Goal: Transaction & Acquisition: Purchase product/service

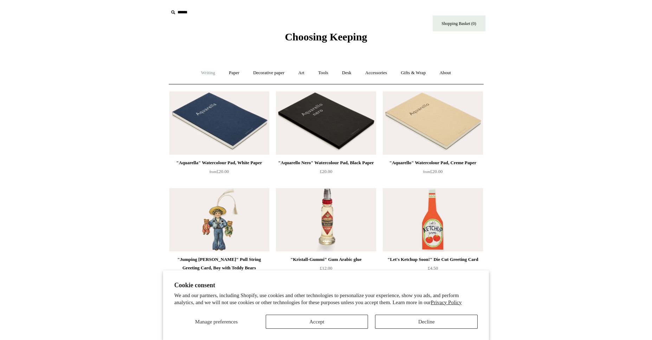
click at [208, 73] on link "Writing +" at bounding box center [208, 73] width 27 height 19
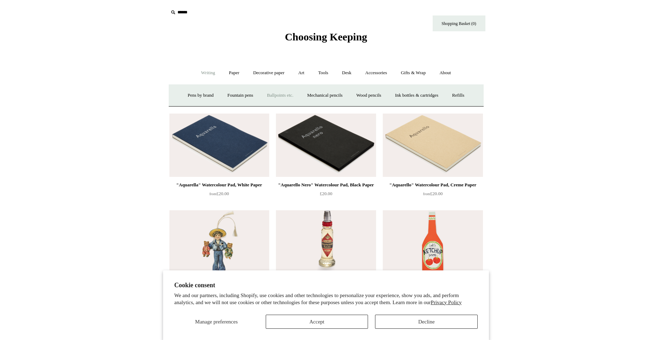
click at [284, 94] on link "Ballpoints etc. +" at bounding box center [280, 95] width 39 height 19
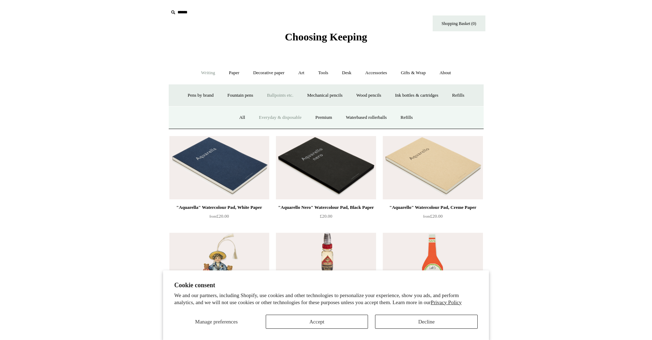
drag, startPoint x: 279, startPoint y: 119, endPoint x: 274, endPoint y: 119, distance: 5.3
click at [279, 119] on link "Everyday & disposable" at bounding box center [280, 117] width 55 height 19
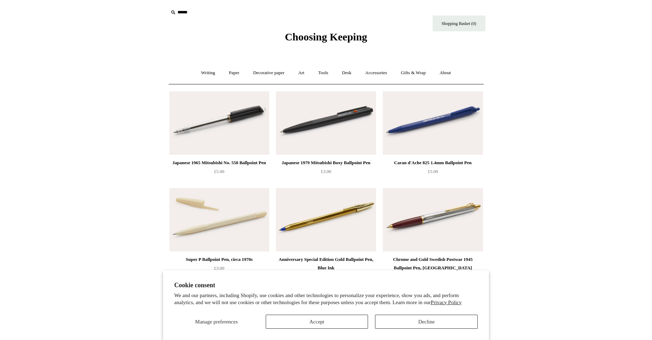
click at [211, 164] on div "Japanese 1965 Mitsubishi No. 550 Ballpoint Pen" at bounding box center [219, 162] width 96 height 8
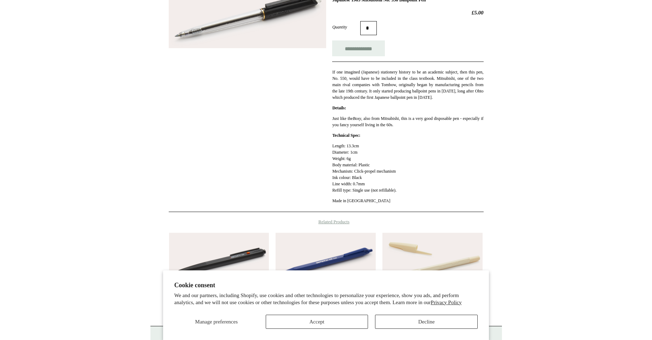
scroll to position [11, 0]
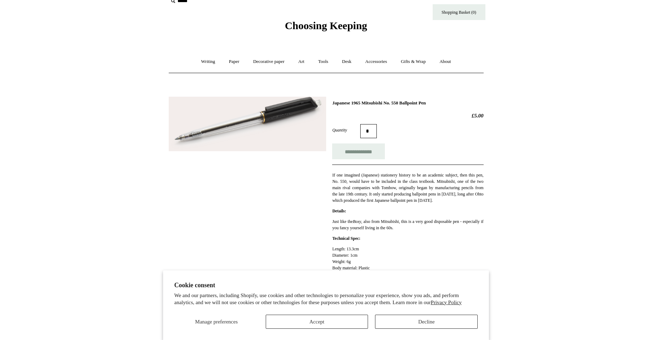
drag, startPoint x: 333, startPoint y: 103, endPoint x: 457, endPoint y: 100, distance: 124.0
click at [457, 100] on h1 "Japanese 1965 Mitsubishi No. 550 Ballpoint Pen" at bounding box center [407, 103] width 151 height 6
copy h1 "Japanese 1965 Mitsubishi No. 550 Ballpoint Pen"
